Goal: Information Seeking & Learning: Learn about a topic

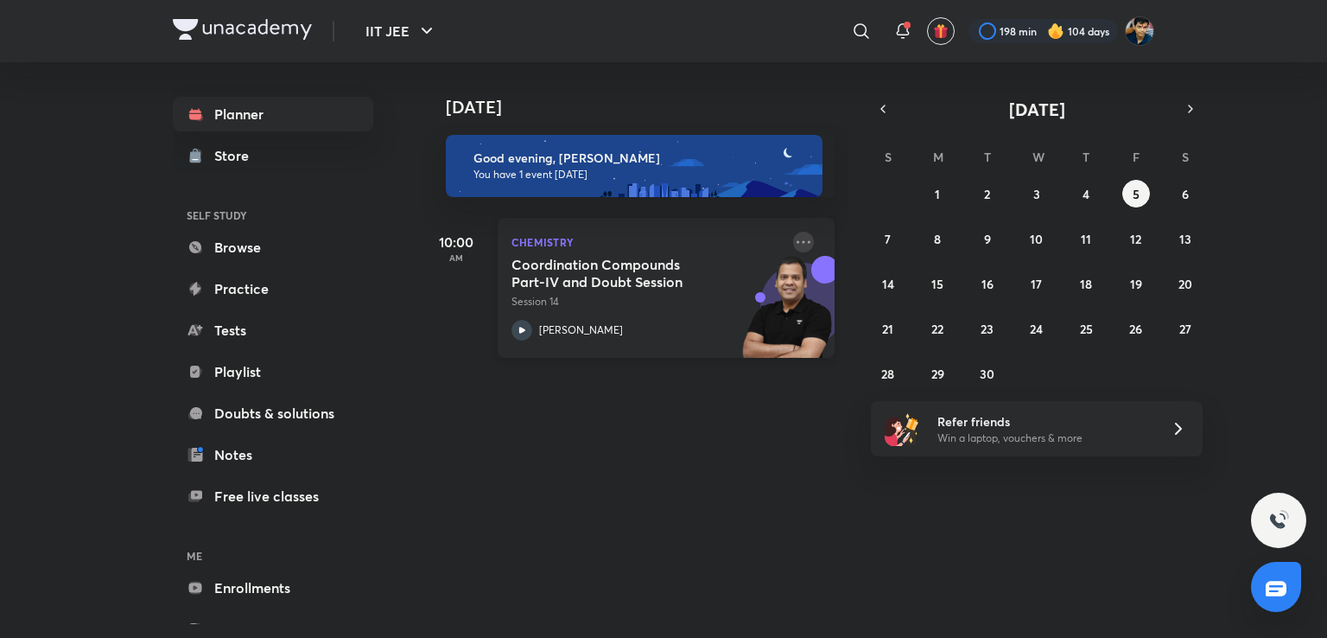
click at [793, 239] on icon at bounding box center [803, 242] width 21 height 21
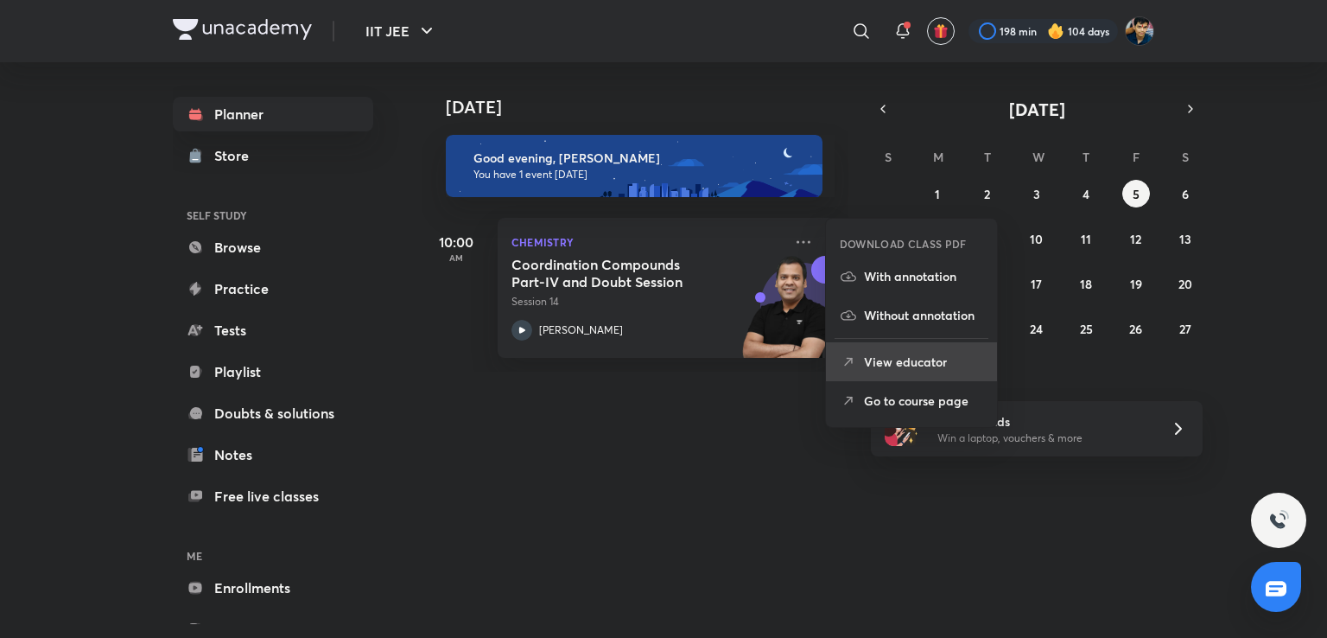
click at [875, 365] on p "View educator" at bounding box center [923, 362] width 119 height 18
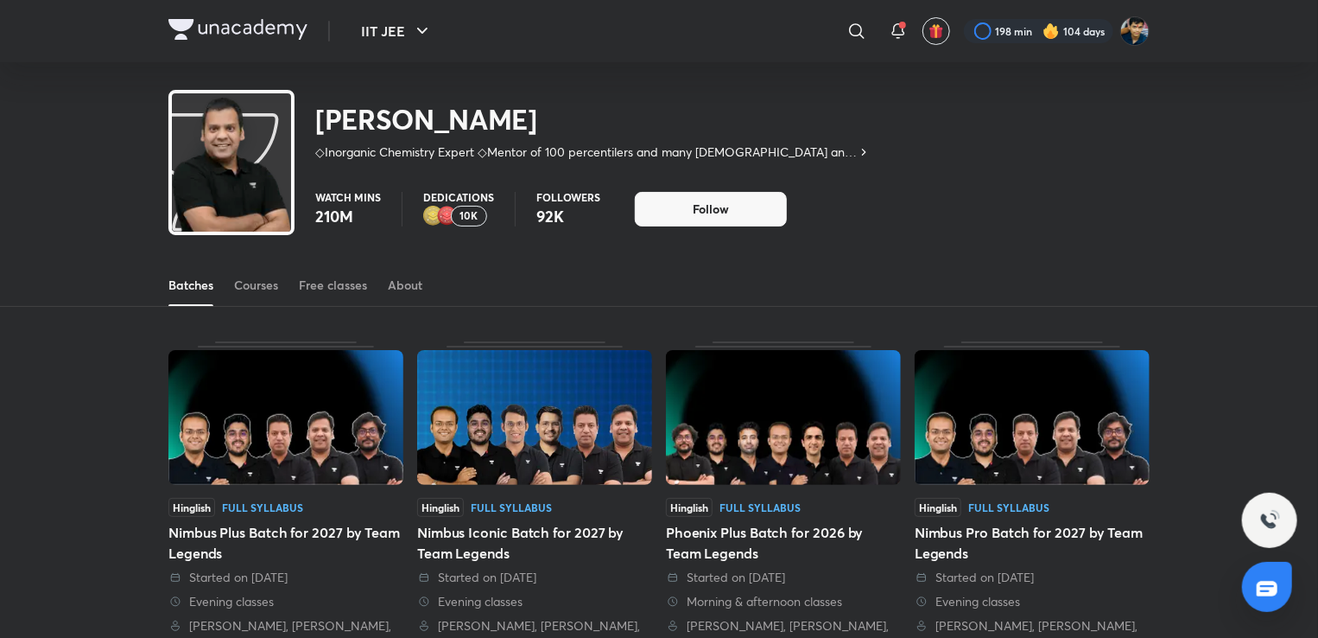
click at [462, 217] on p "10K" at bounding box center [470, 216] width 18 height 12
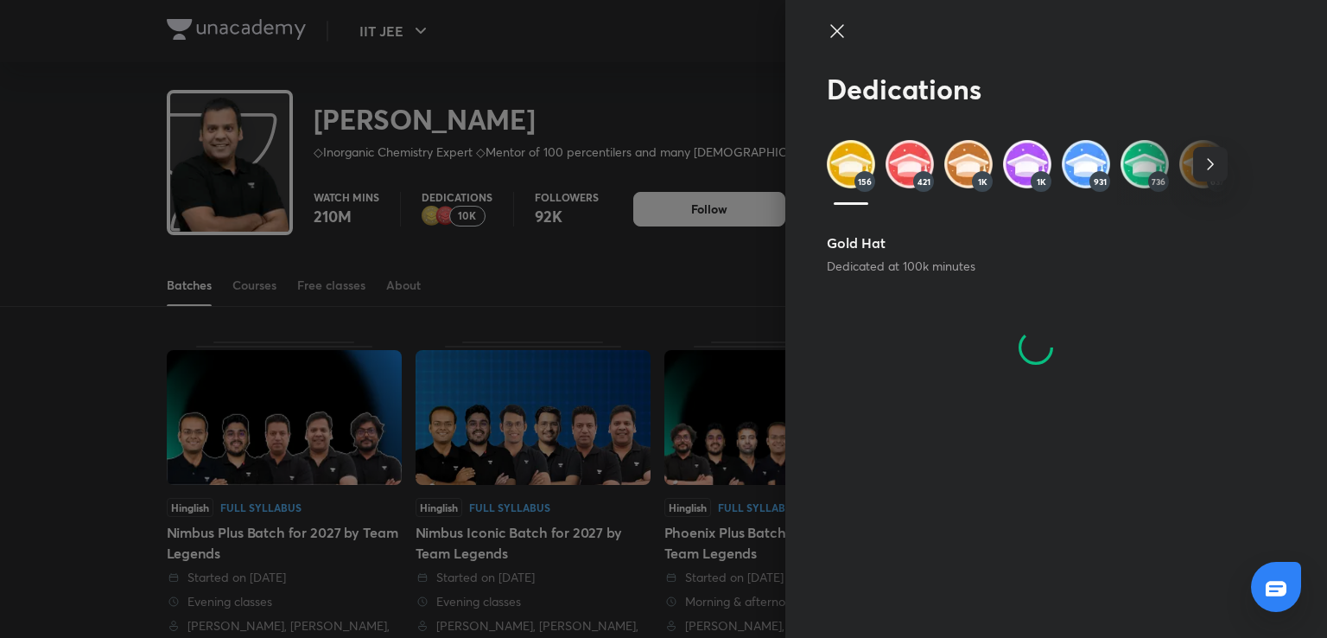
click at [1212, 162] on icon "button" at bounding box center [1210, 164] width 21 height 21
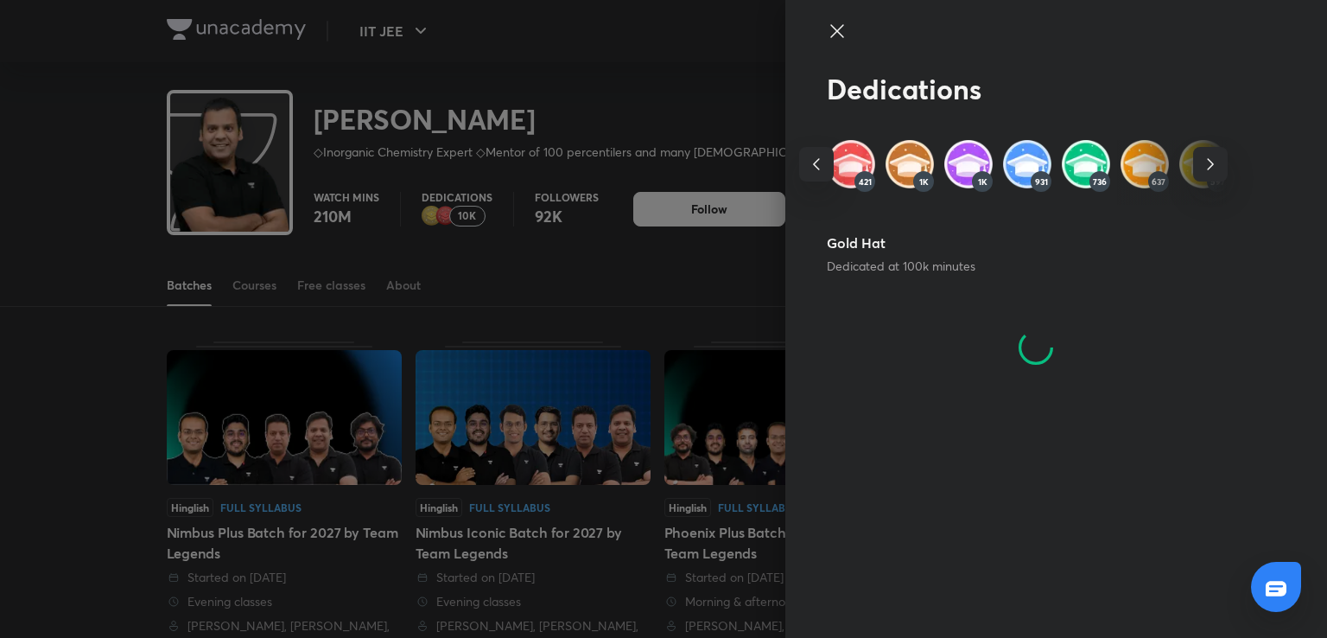
click at [1212, 162] on icon "button" at bounding box center [1210, 164] width 21 height 21
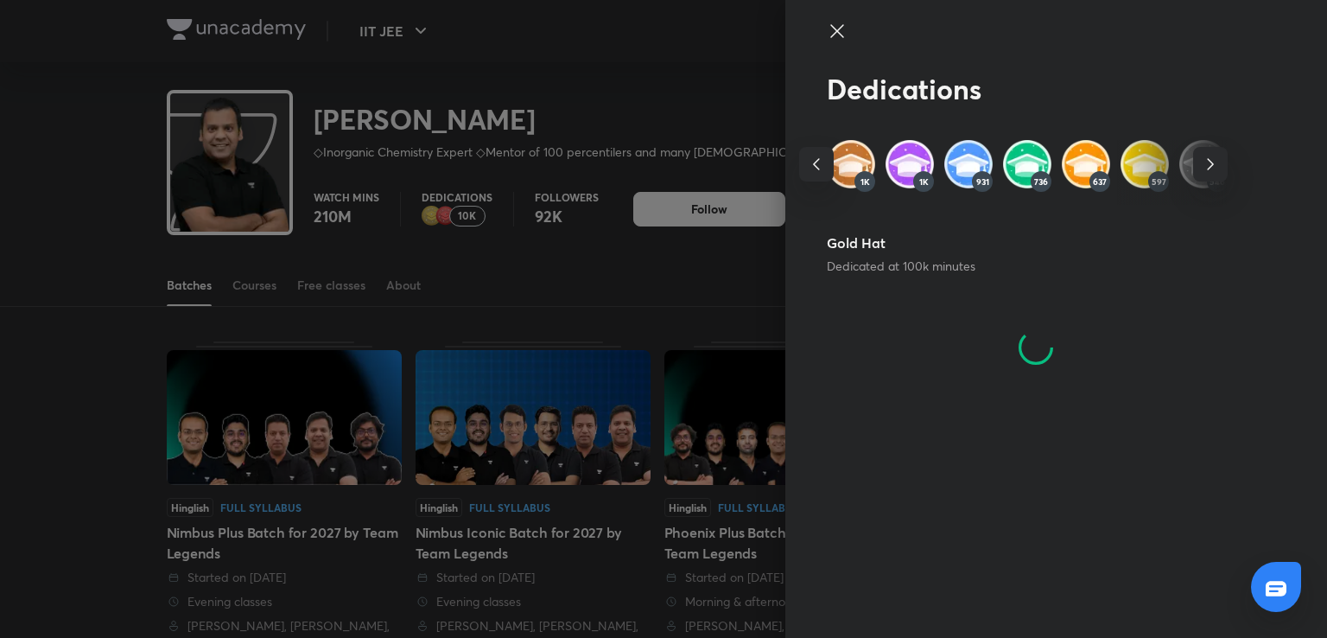
click at [1212, 162] on icon "button" at bounding box center [1210, 164] width 21 height 21
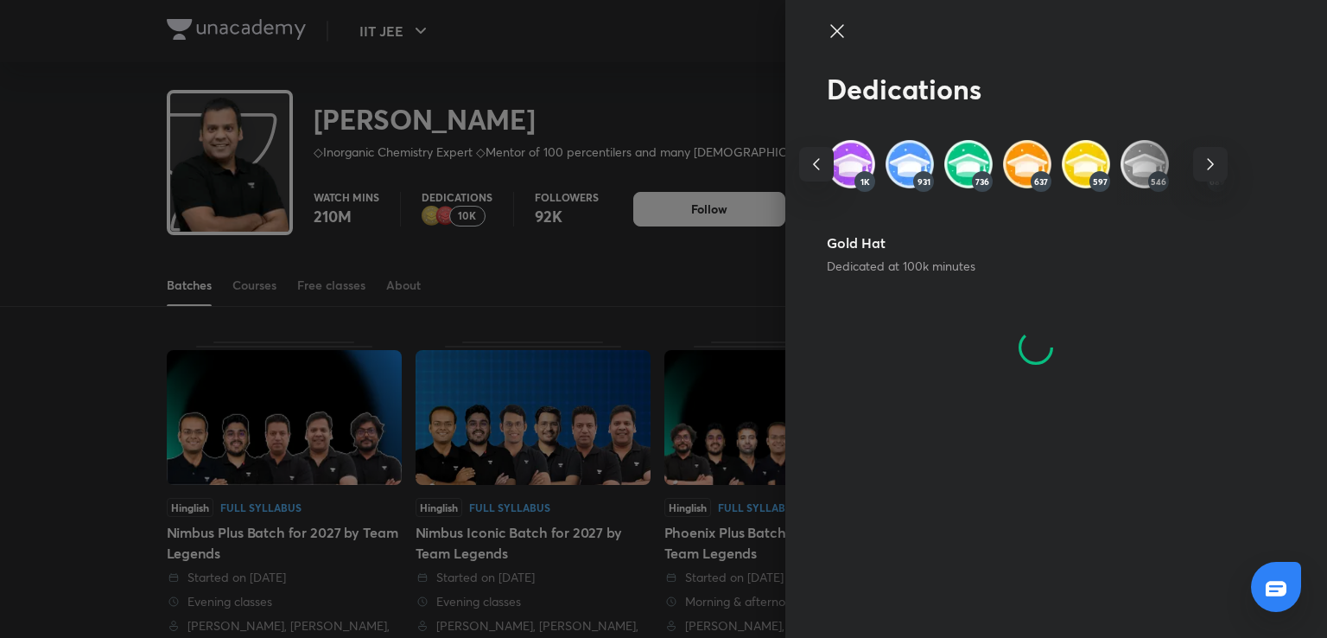
click at [1212, 162] on icon "button" at bounding box center [1210, 164] width 21 height 21
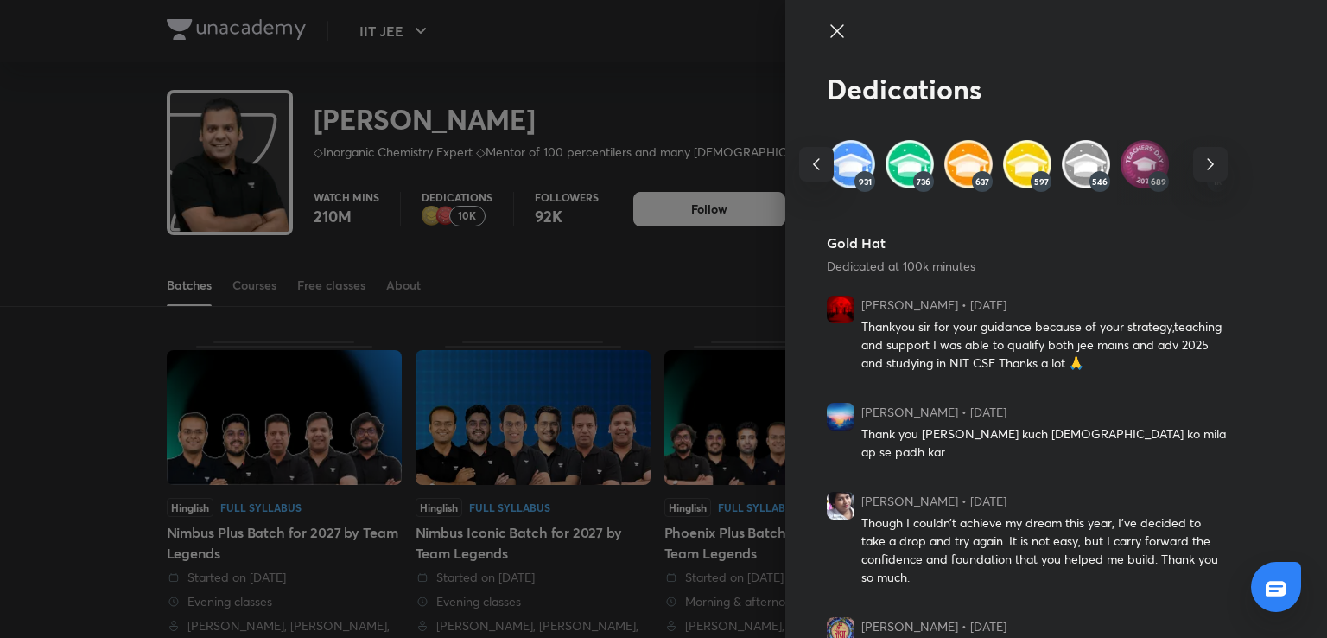
click at [1212, 162] on span "button" at bounding box center [1210, 164] width 35 height 21
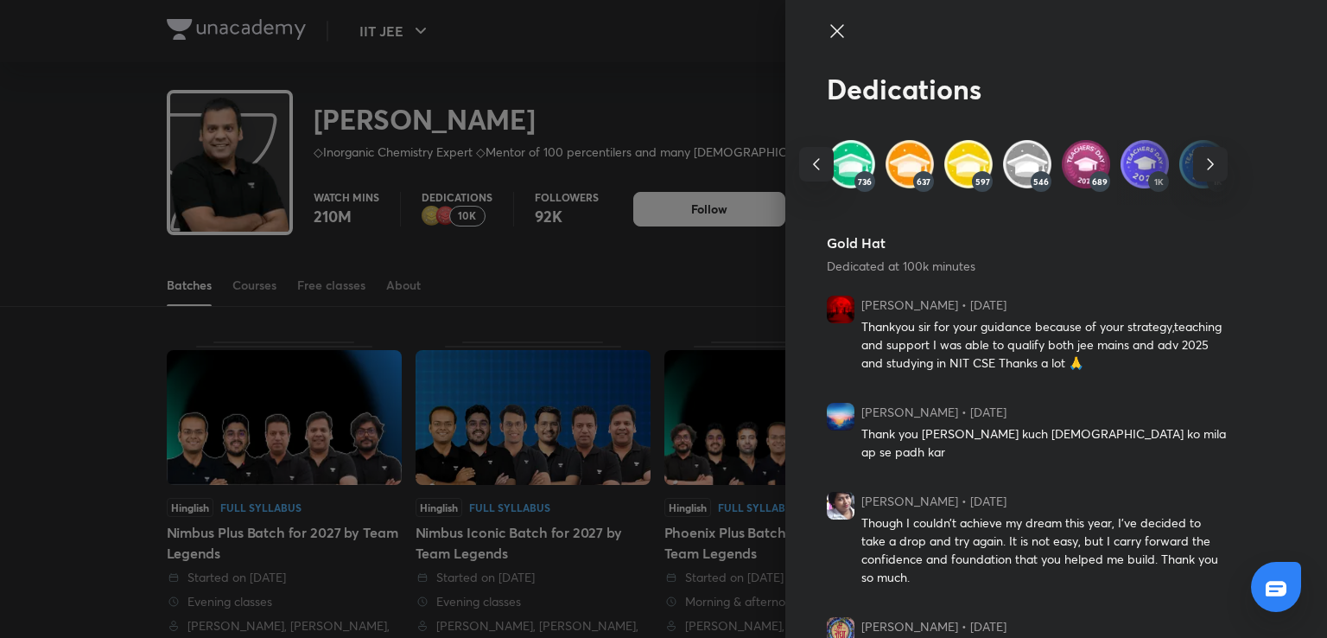
click at [1062, 161] on img at bounding box center [1086, 164] width 48 height 48
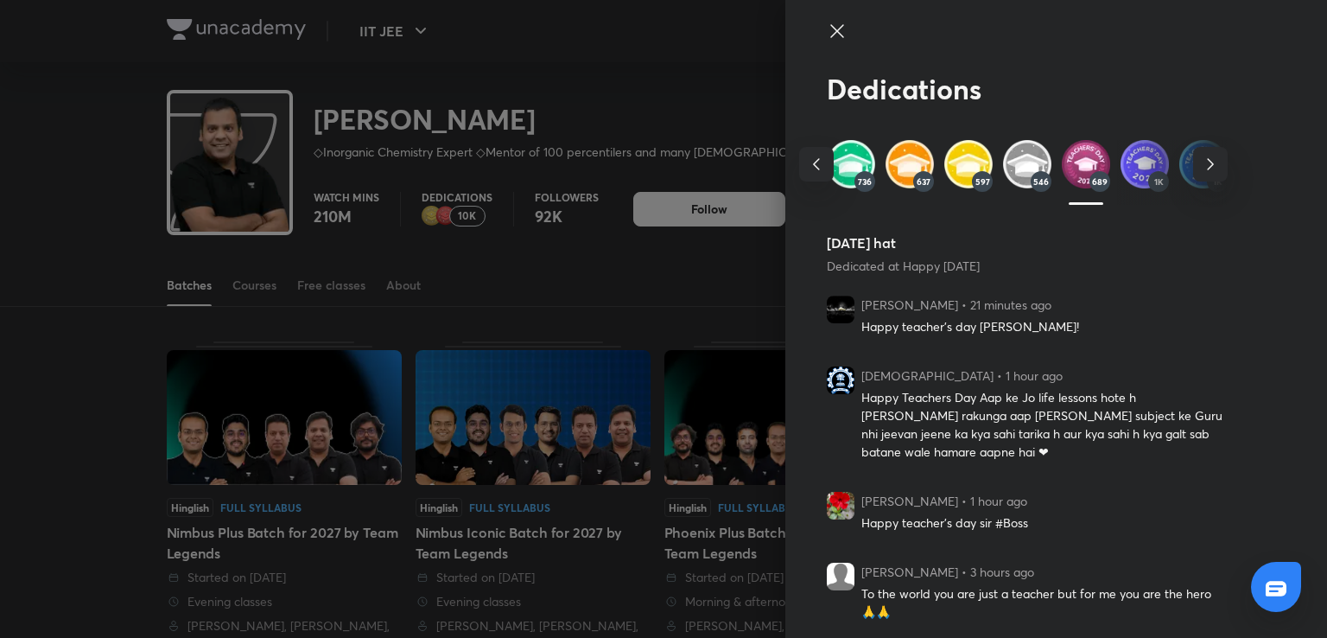
click at [1105, 175] on div "156 421 1K 1K 931 736 637 597 546 689 1K 1K 766 27" at bounding box center [1027, 172] width 401 height 64
click at [1125, 178] on img at bounding box center [1145, 164] width 48 height 48
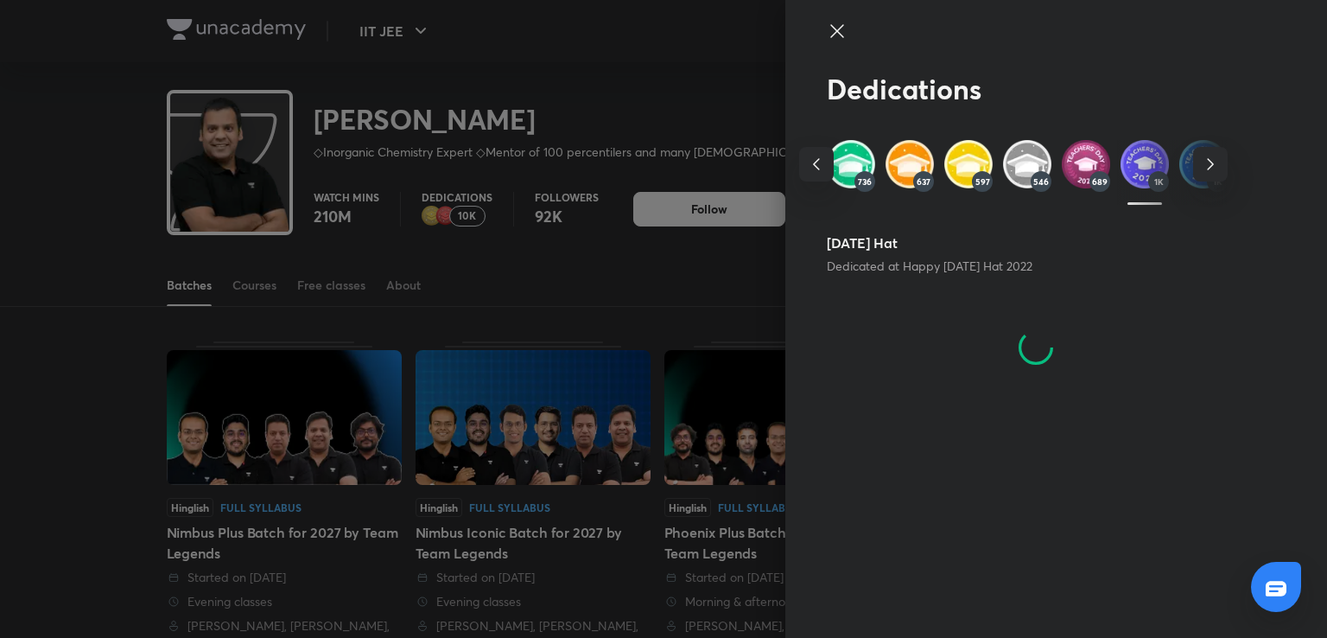
click at [1089, 173] on img at bounding box center [1086, 164] width 48 height 48
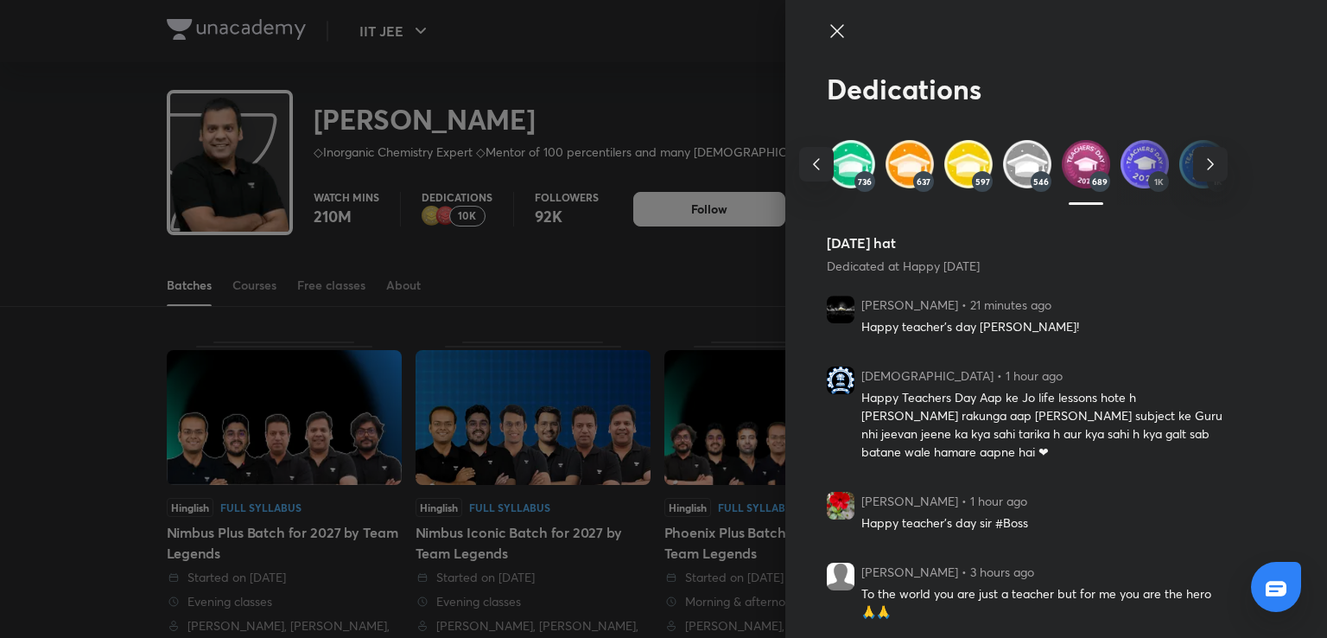
click at [827, 29] on icon at bounding box center [837, 31] width 21 height 21
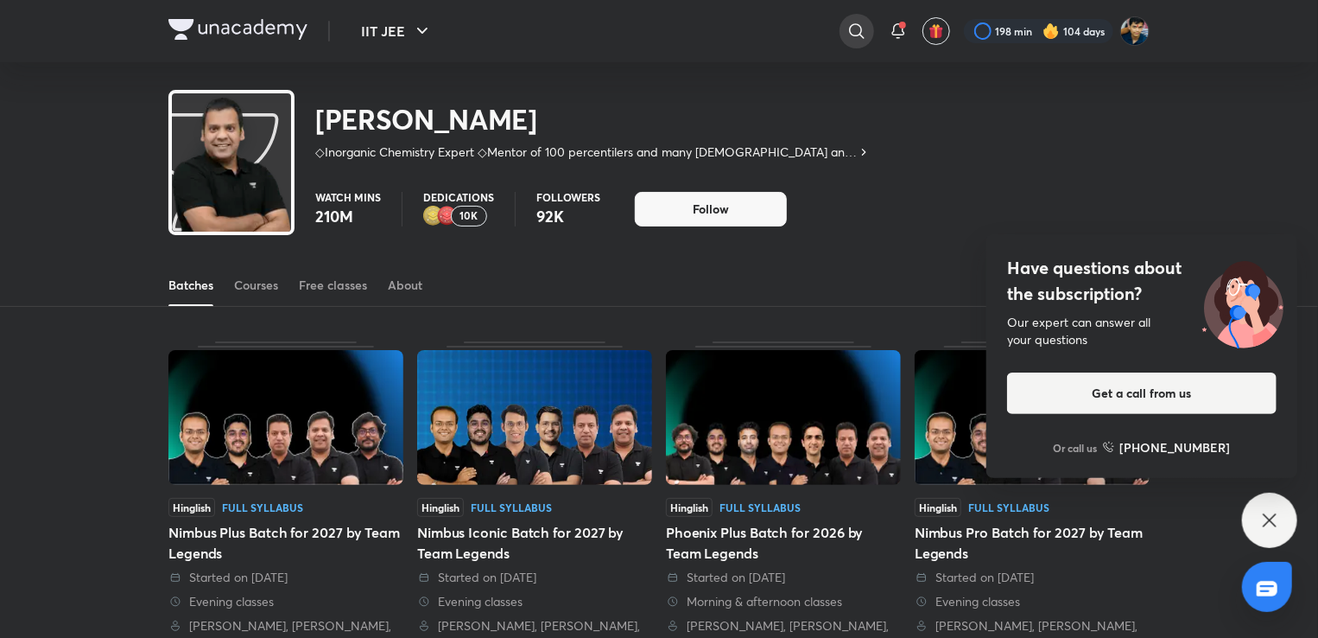
click at [864, 29] on icon at bounding box center [857, 31] width 21 height 21
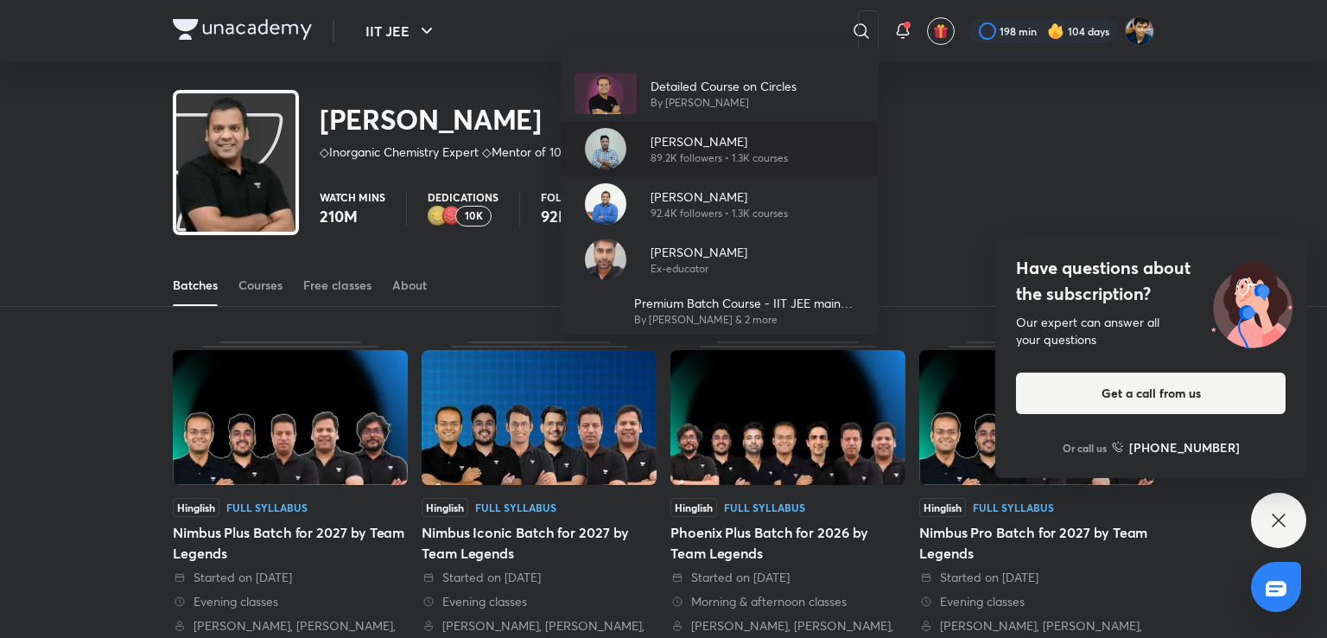
click at [716, 128] on div "Brijesh Jindal 89.2K followers • 1.3K courses" at bounding box center [720, 148] width 318 height 55
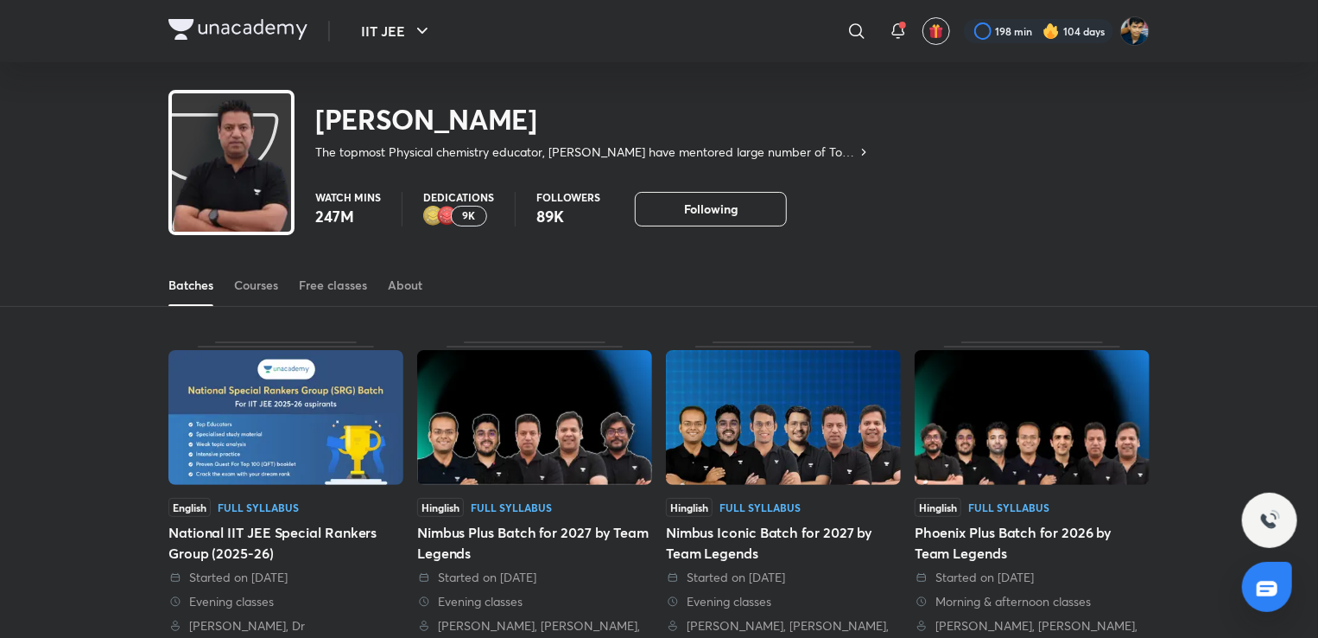
click at [472, 215] on p "9K" at bounding box center [469, 216] width 13 height 12
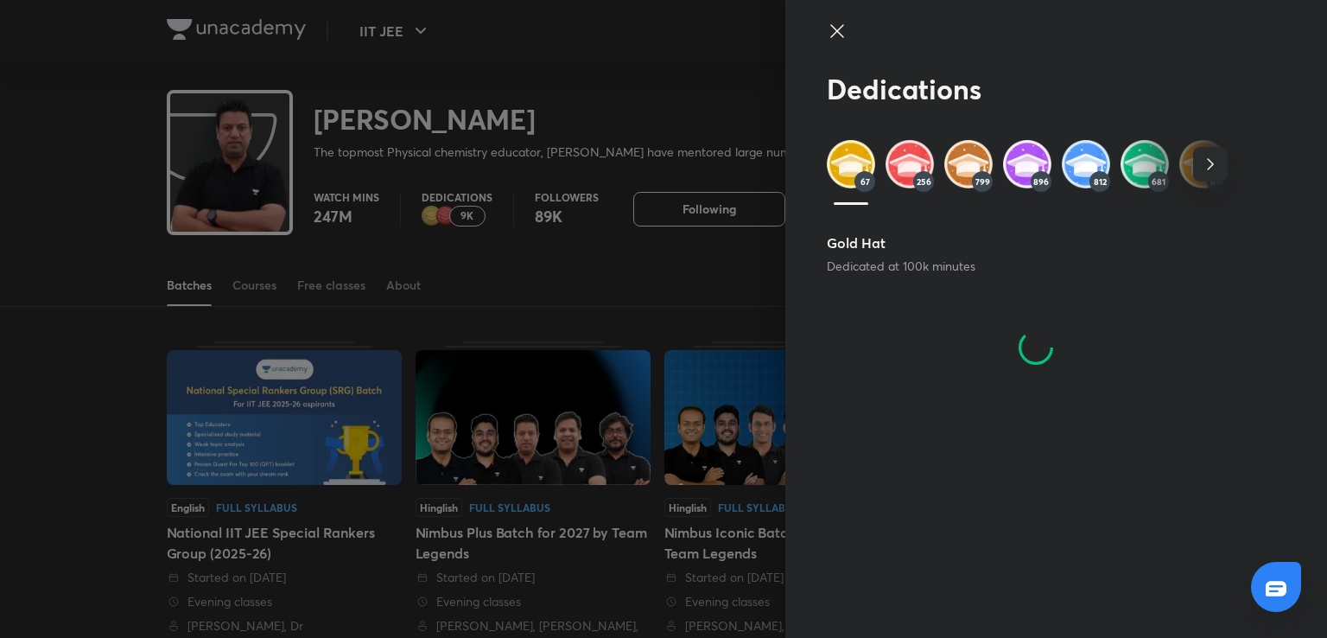
click at [1205, 169] on icon "button" at bounding box center [1210, 164] width 21 height 21
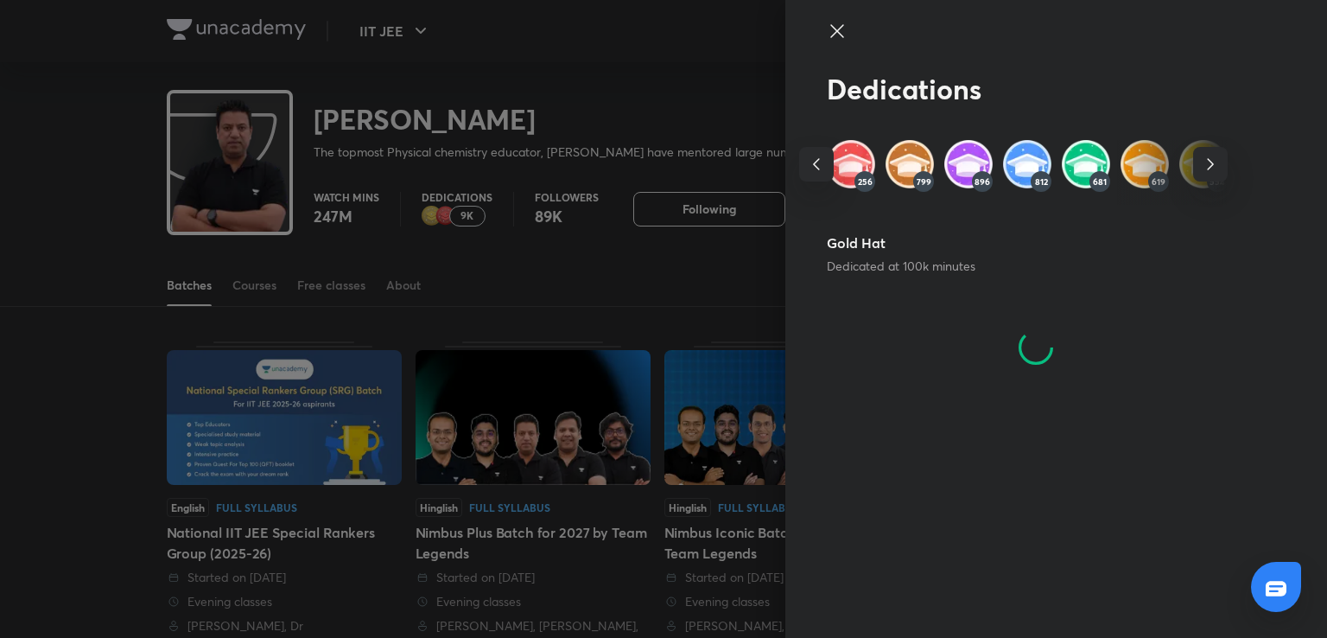
click at [1205, 169] on icon "button" at bounding box center [1210, 164] width 21 height 21
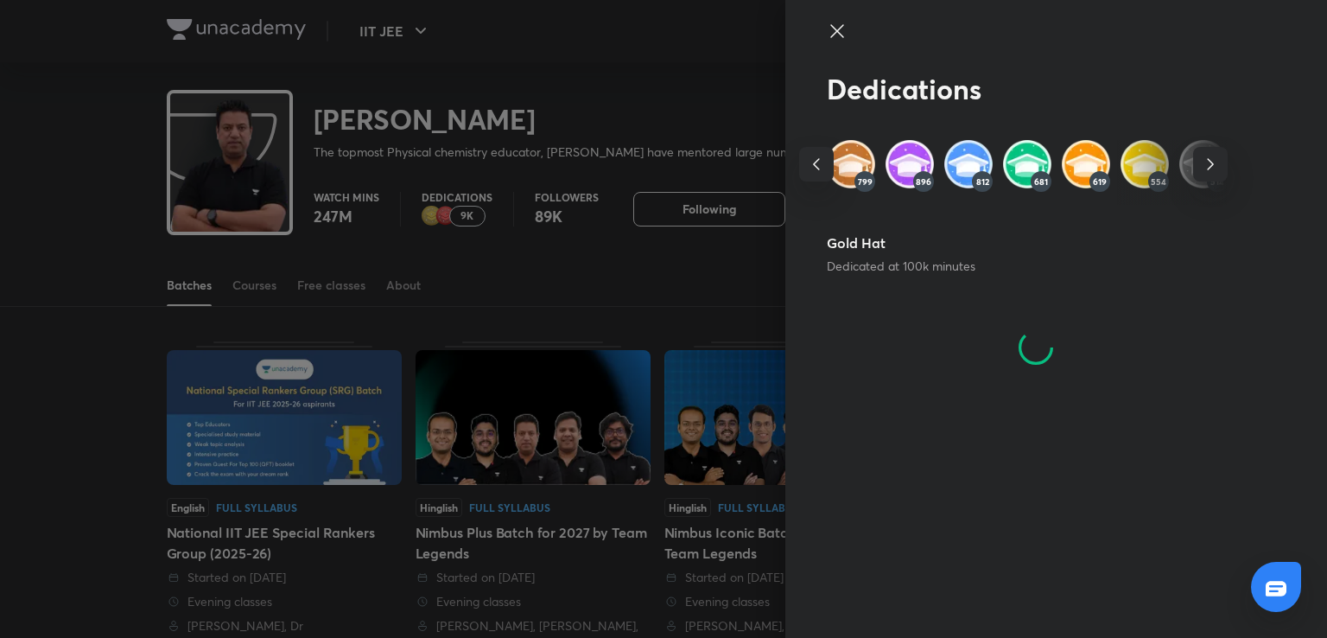
click at [1205, 169] on icon "button" at bounding box center [1210, 164] width 21 height 21
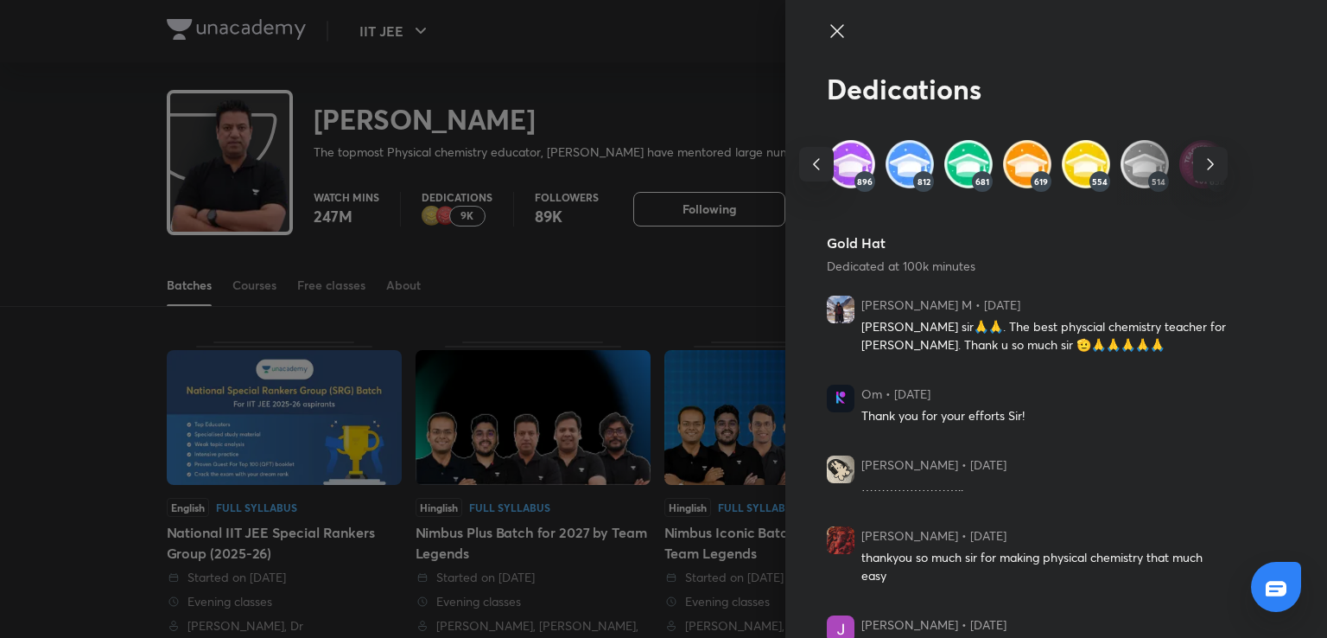
click at [1200, 163] on icon "button" at bounding box center [1210, 164] width 21 height 21
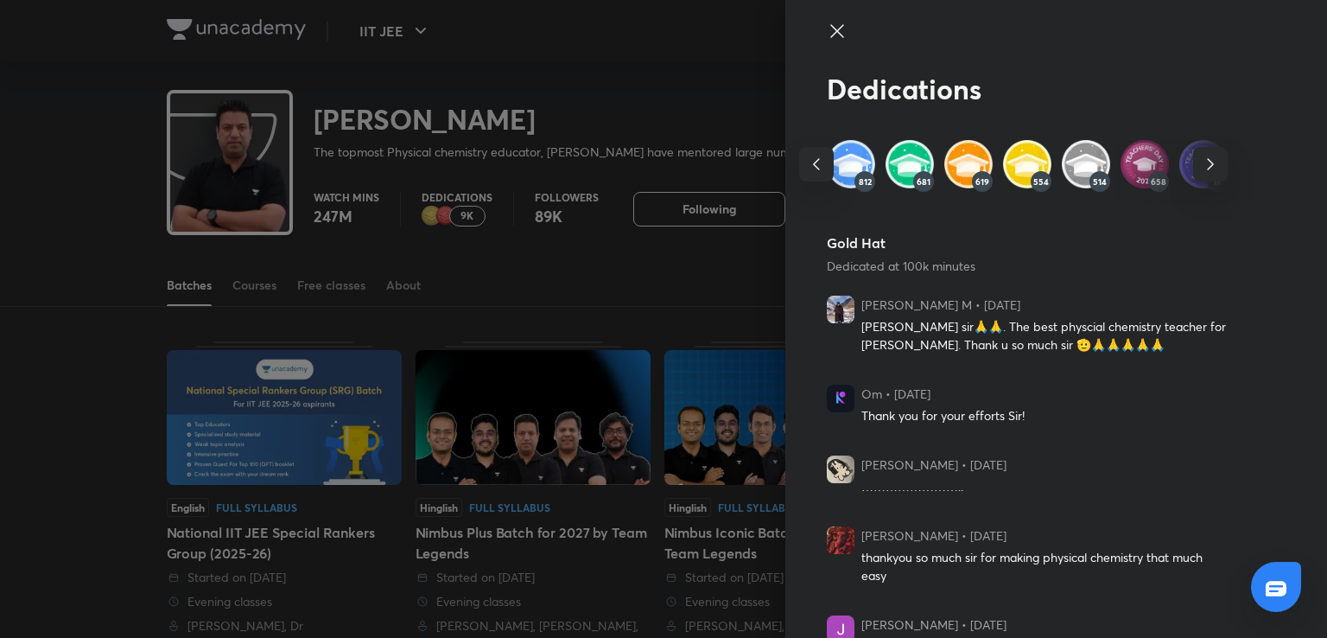
click at [1132, 162] on img at bounding box center [1145, 164] width 48 height 48
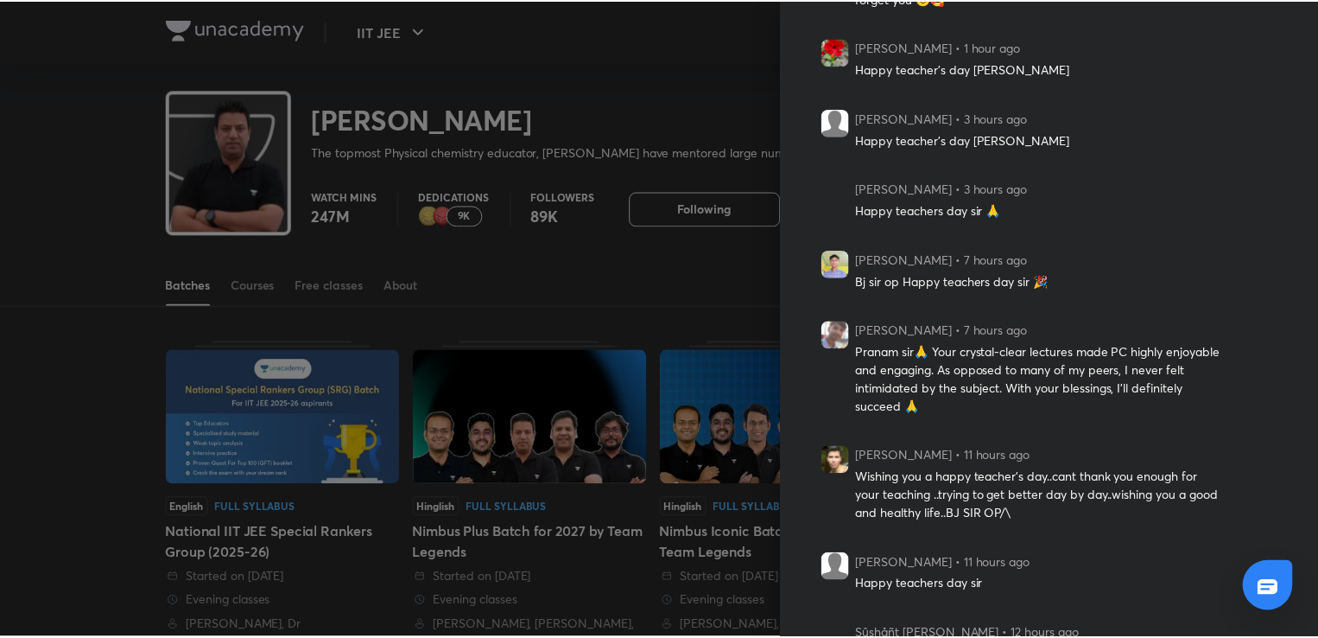
scroll to position [415, 0]
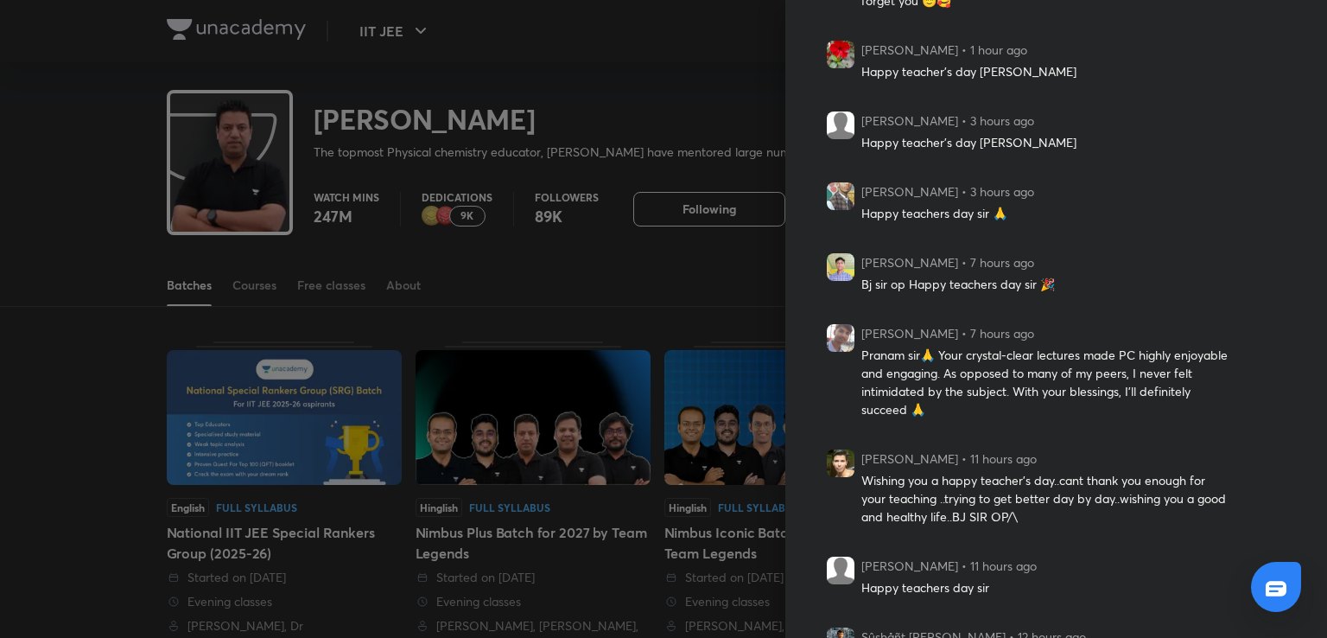
click at [670, 233] on div at bounding box center [663, 319] width 1327 height 638
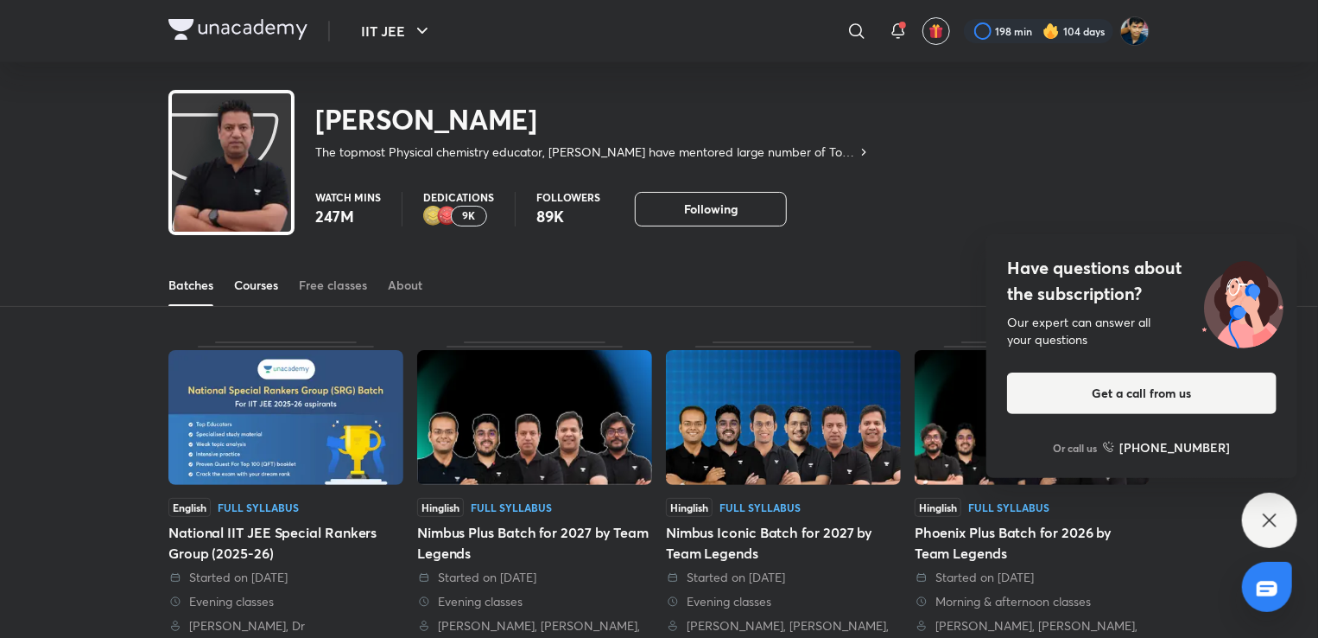
click at [270, 275] on link "Courses" at bounding box center [256, 284] width 44 height 41
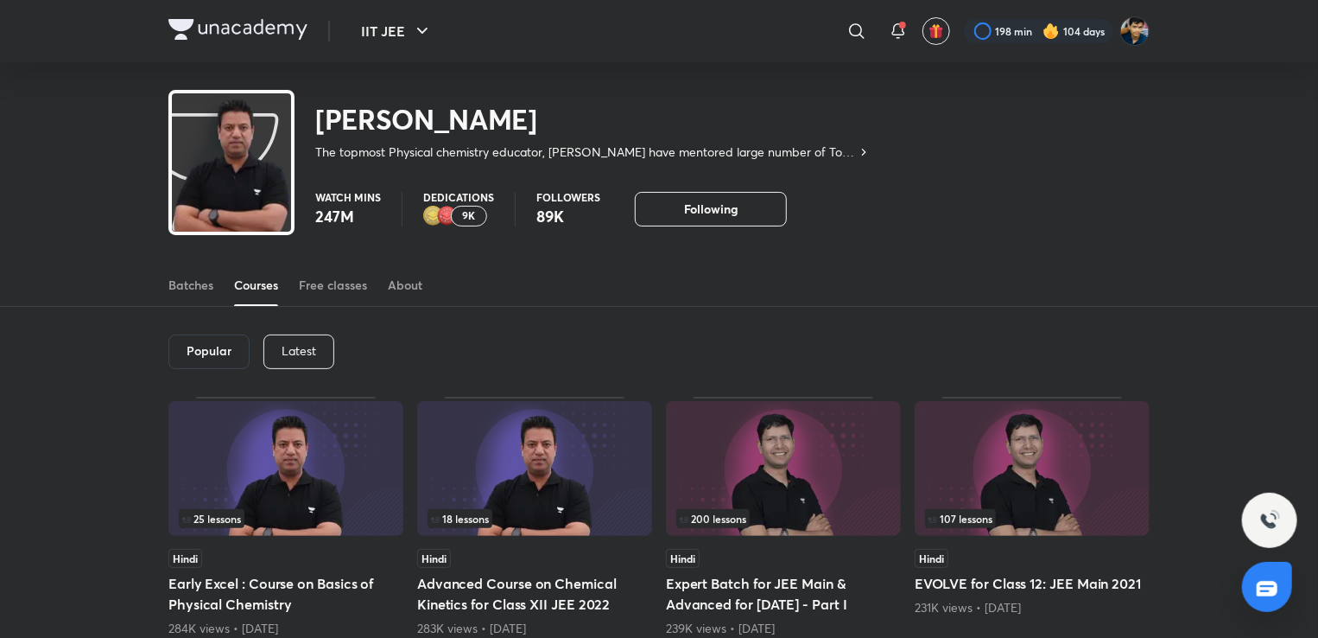
click at [326, 340] on div "Latest" at bounding box center [299, 351] width 71 height 35
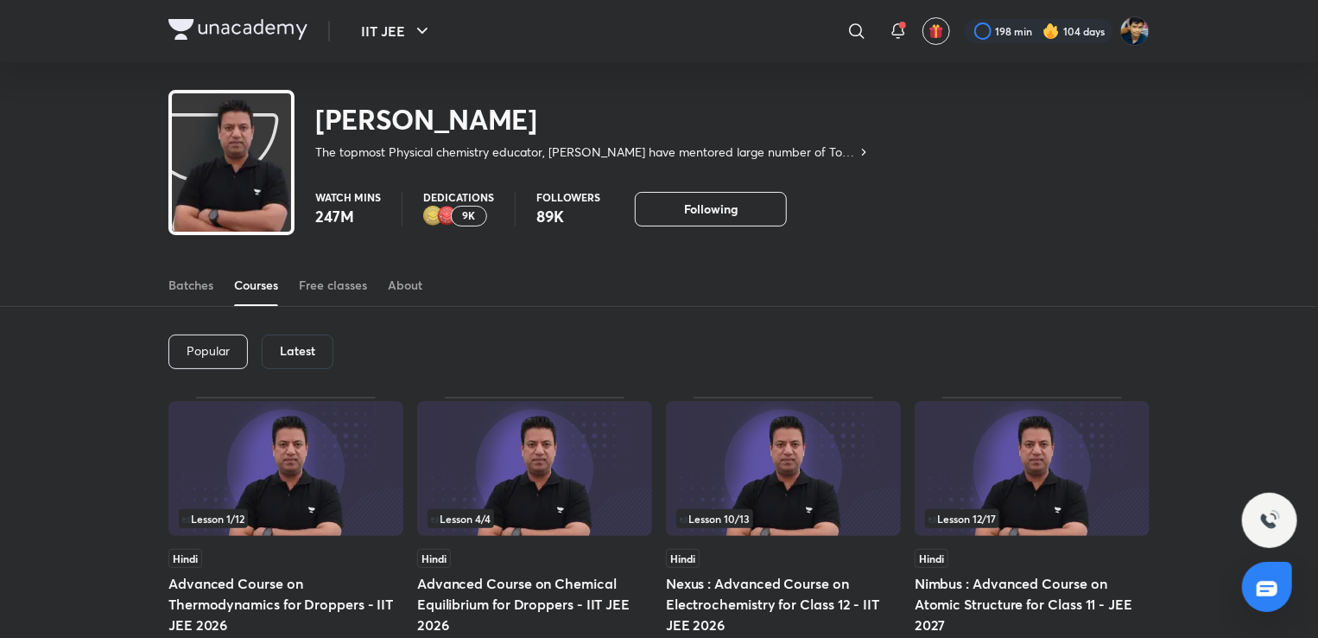
click at [315, 345] on div "Latest" at bounding box center [298, 351] width 72 height 35
click at [513, 403] on img at bounding box center [534, 468] width 235 height 135
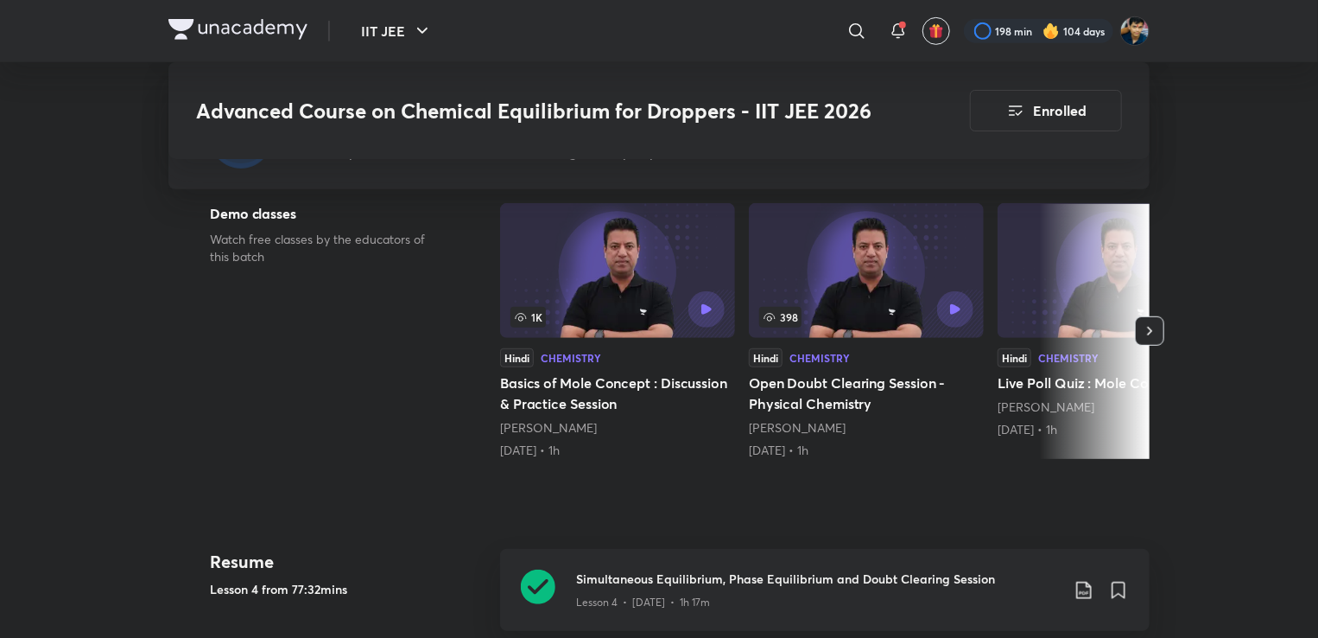
scroll to position [467, 0]
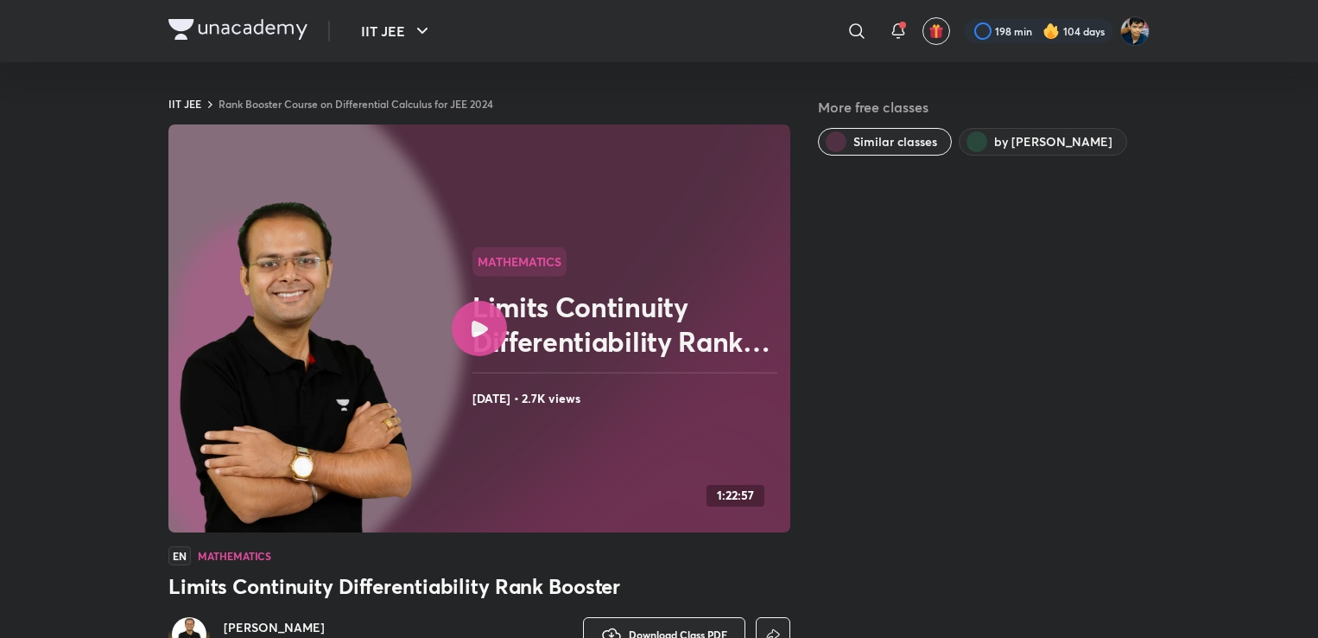
click at [467, 321] on div at bounding box center [479, 328] width 55 height 55
